Goal: Find specific page/section: Find specific page/section

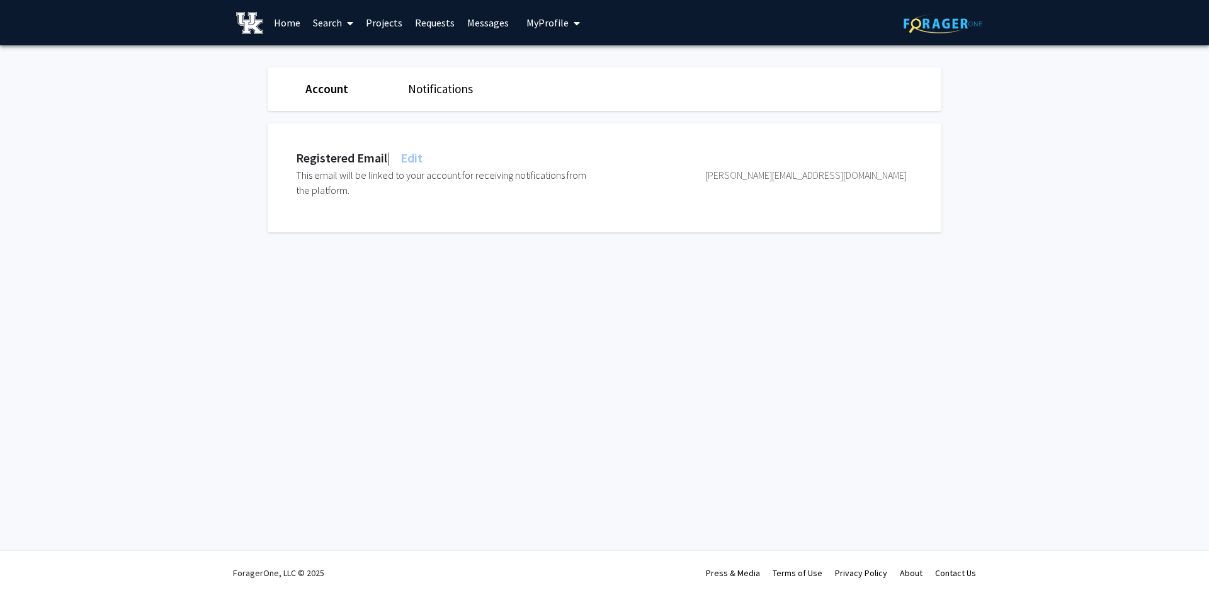
click at [283, 22] on link "Home" at bounding box center [287, 23] width 39 height 44
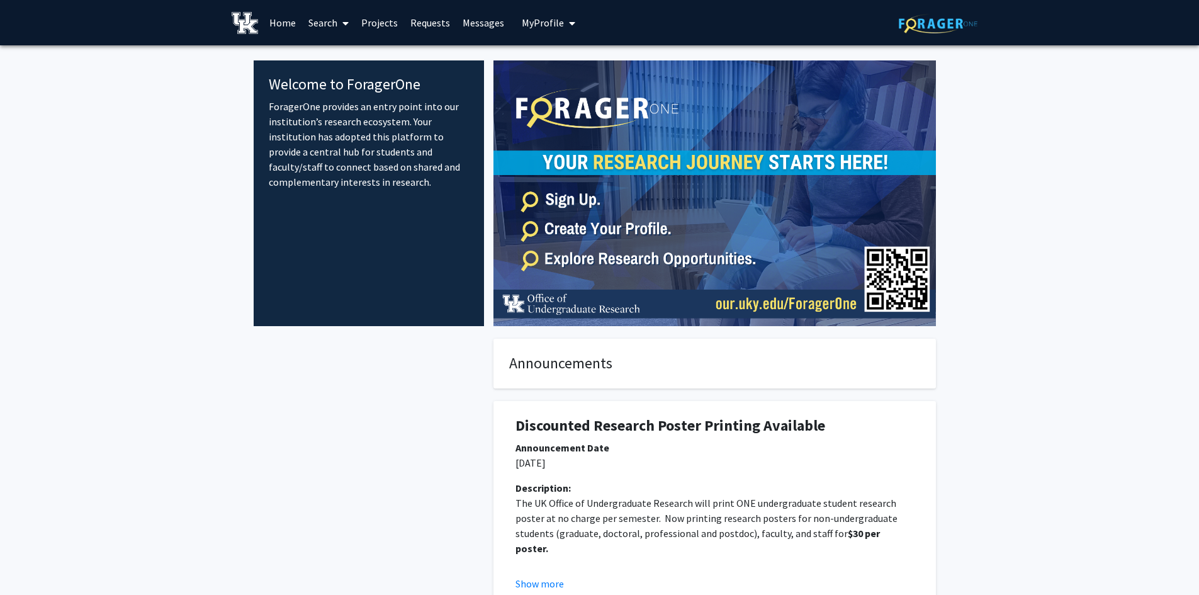
click at [375, 23] on link "Projects" at bounding box center [379, 23] width 49 height 44
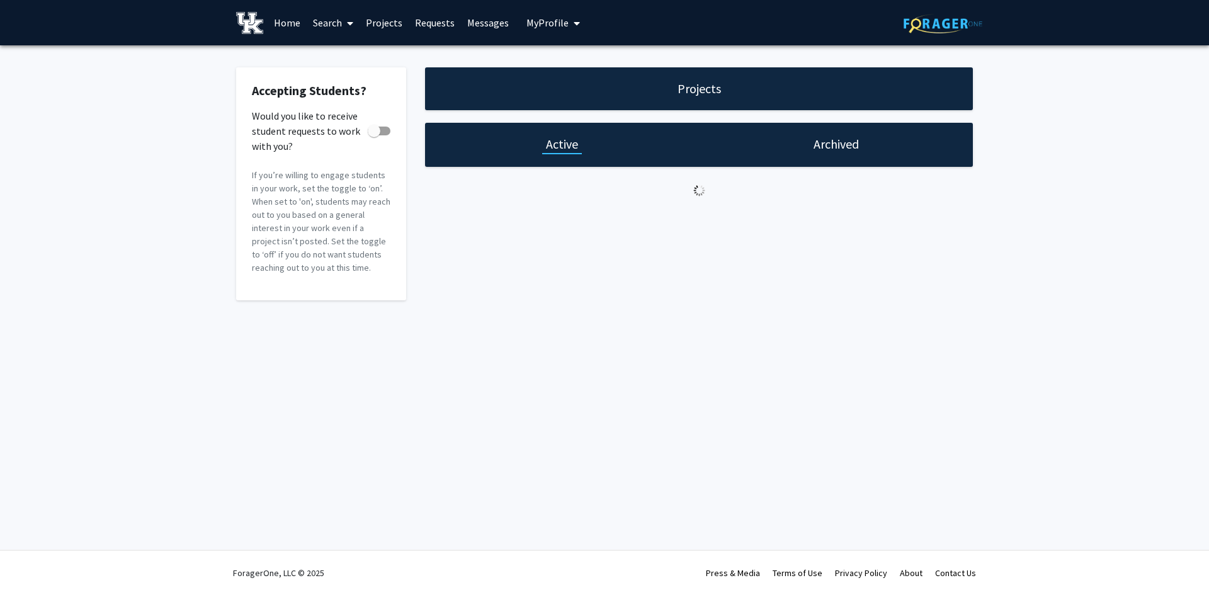
checkbox input "true"
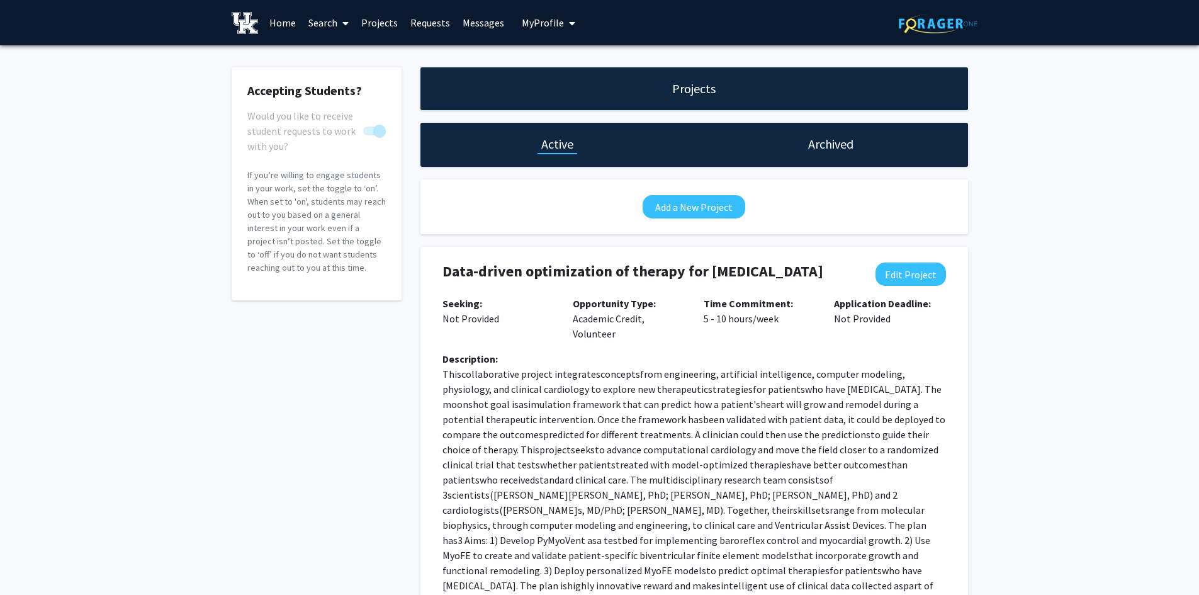
click at [322, 21] on link "Search" at bounding box center [328, 23] width 53 height 44
click at [332, 79] on span "Students" at bounding box center [340, 83] width 77 height 25
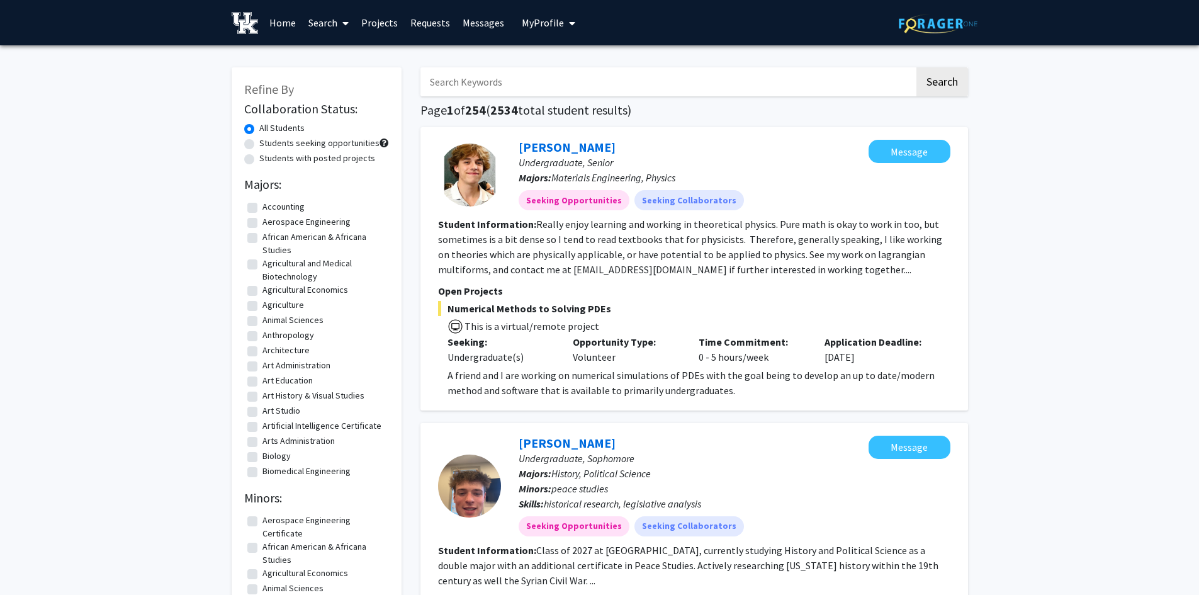
click at [328, 26] on link "Search" at bounding box center [328, 23] width 53 height 44
click at [343, 63] on span "Faculty/Staff" at bounding box center [348, 57] width 93 height 25
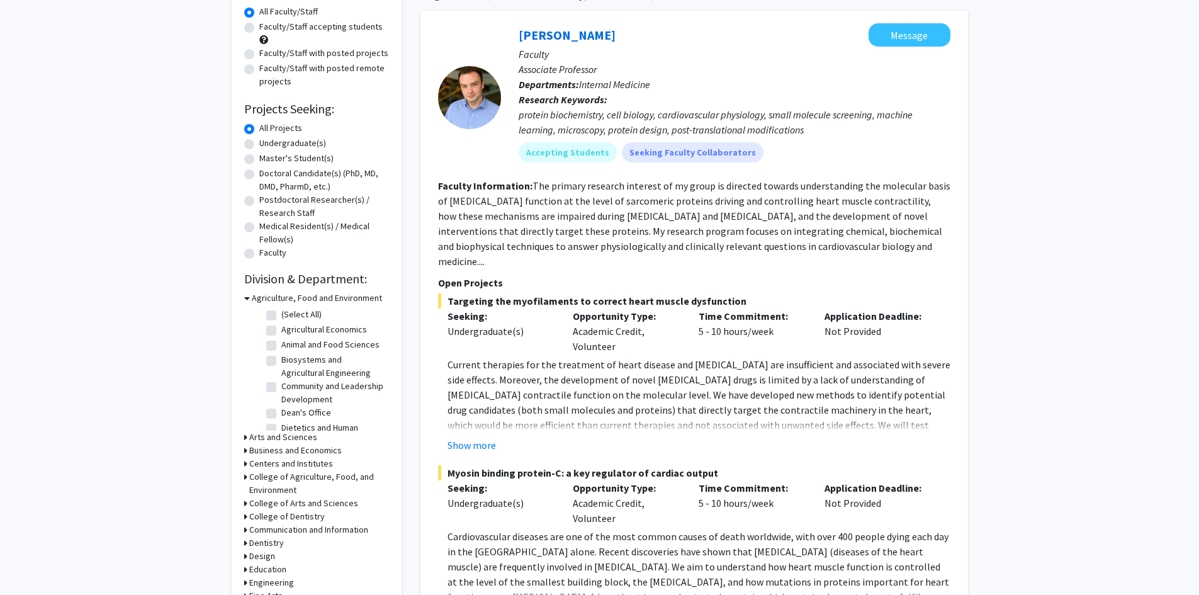
scroll to position [63, 0]
